Goal: Task Accomplishment & Management: Complete application form

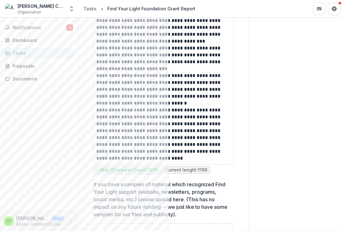
scroll to position [1799, 0]
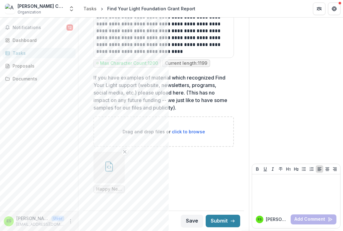
click at [126, 152] on icon "Remove File" at bounding box center [124, 151] width 5 height 5
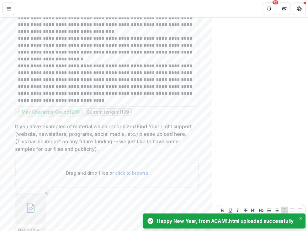
scroll to position [1521, 0]
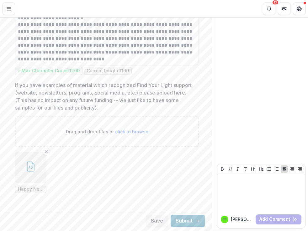
click at [22, 156] on button "button" at bounding box center [30, 167] width 31 height 31
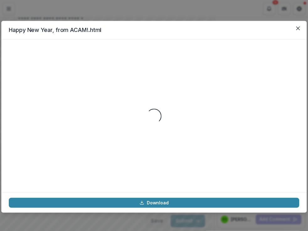
click at [22, 156] on div "Loading..." at bounding box center [154, 116] width 290 height 138
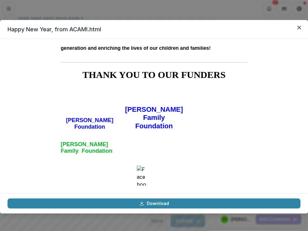
scroll to position [703, 0]
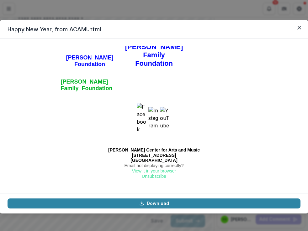
click at [152, 118] on img at bounding box center [153, 118] width 10 height 23
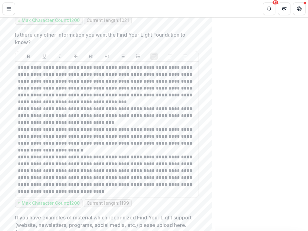
scroll to position [1521, 0]
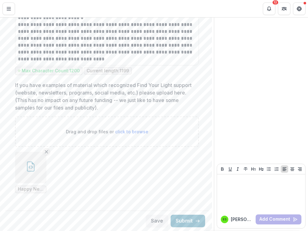
click at [47, 150] on icon "Remove File" at bounding box center [46, 151] width 5 height 5
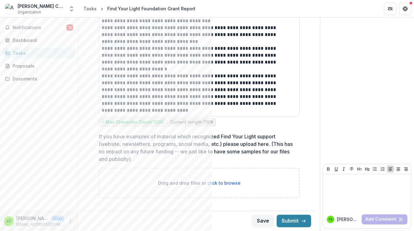
scroll to position [1341, 0]
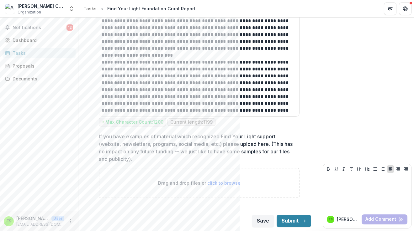
click at [226, 183] on span "click to browse" at bounding box center [223, 182] width 33 height 5
type input "**********"
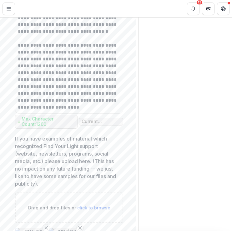
scroll to position [2227, 0]
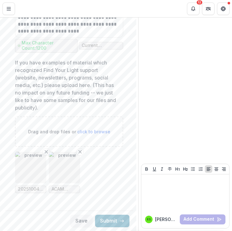
click at [91, 178] on ul "20251004_172150 (4).jpg ACAM Website Funders .jpg" at bounding box center [69, 172] width 108 height 41
click at [96, 131] on span "click to browse" at bounding box center [93, 131] width 33 height 5
type input "**********"
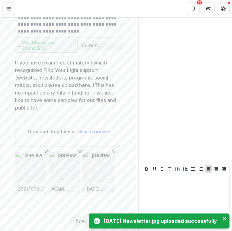
click at [44, 153] on icon "Remove File" at bounding box center [46, 151] width 5 height 5
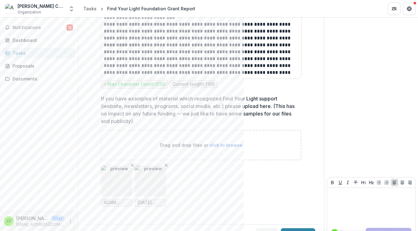
scroll to position [1392, 0]
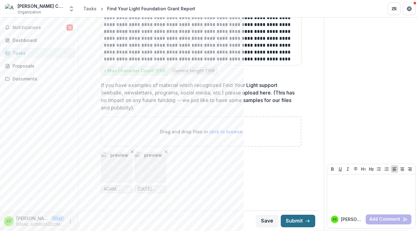
click at [291, 221] on button "Submit" at bounding box center [298, 221] width 34 height 13
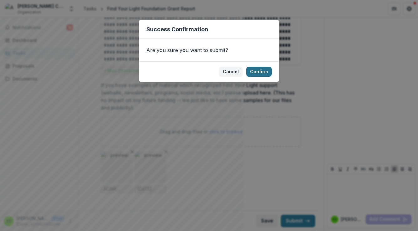
click at [263, 69] on button "Confirm" at bounding box center [258, 72] width 25 height 10
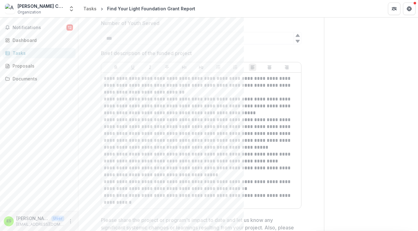
scroll to position [0, 0]
